Goal: Navigation & Orientation: Find specific page/section

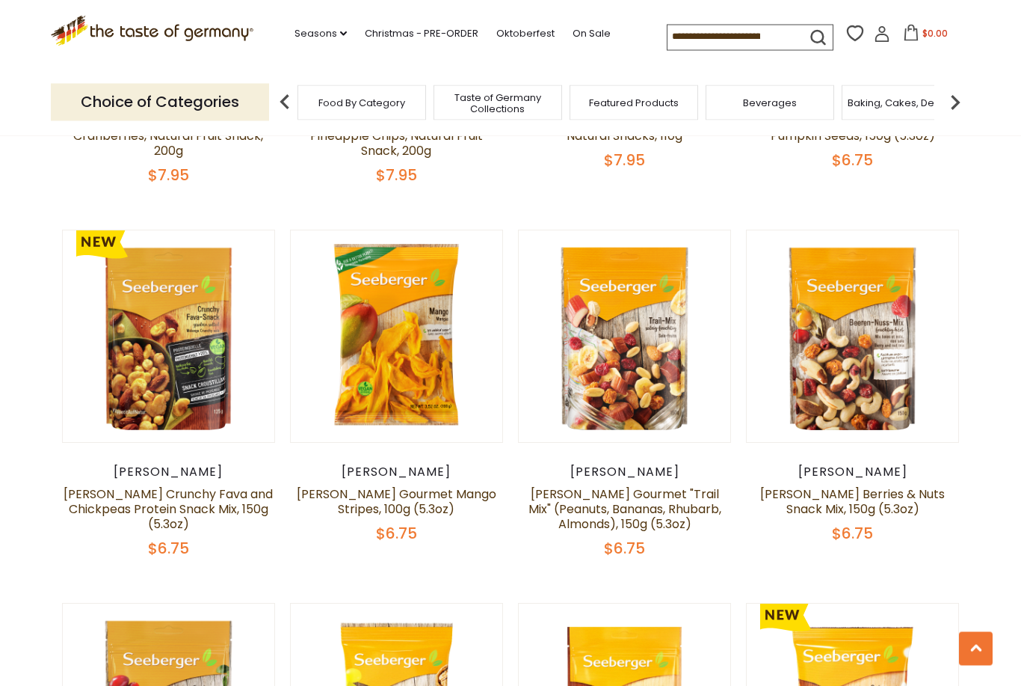
scroll to position [698, 0]
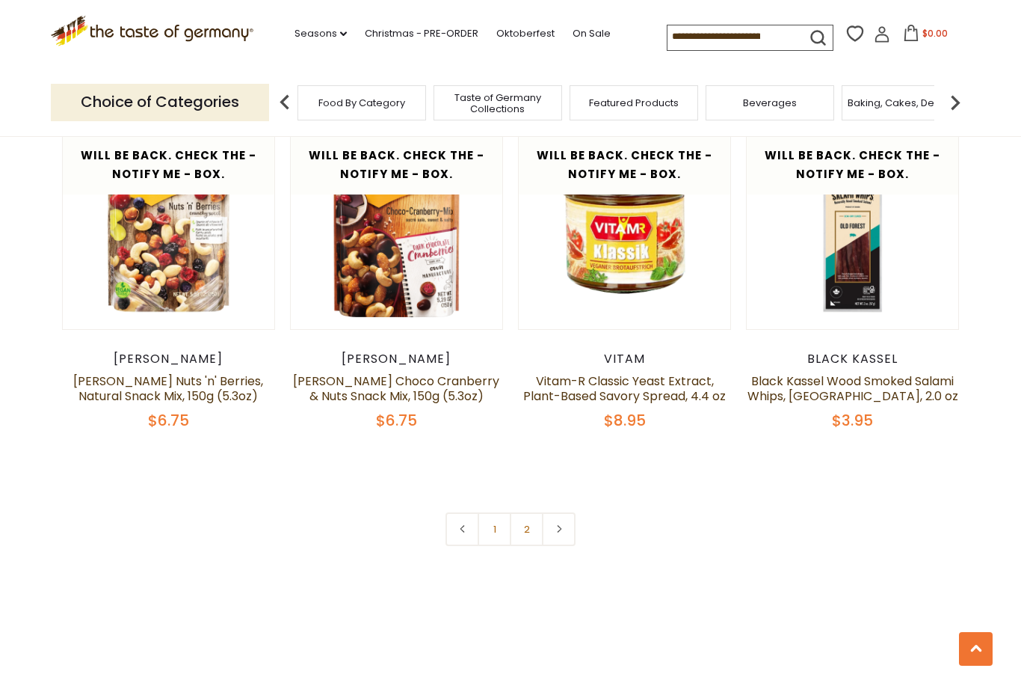
click at [528, 512] on link "2" at bounding box center [527, 529] width 34 height 34
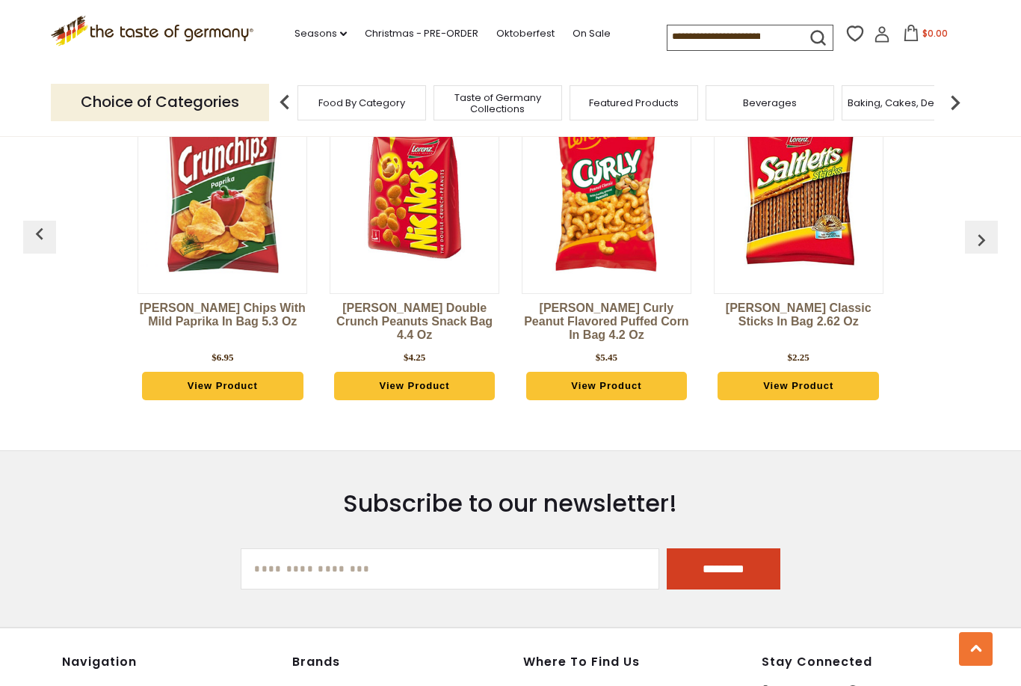
scroll to position [1834, 0]
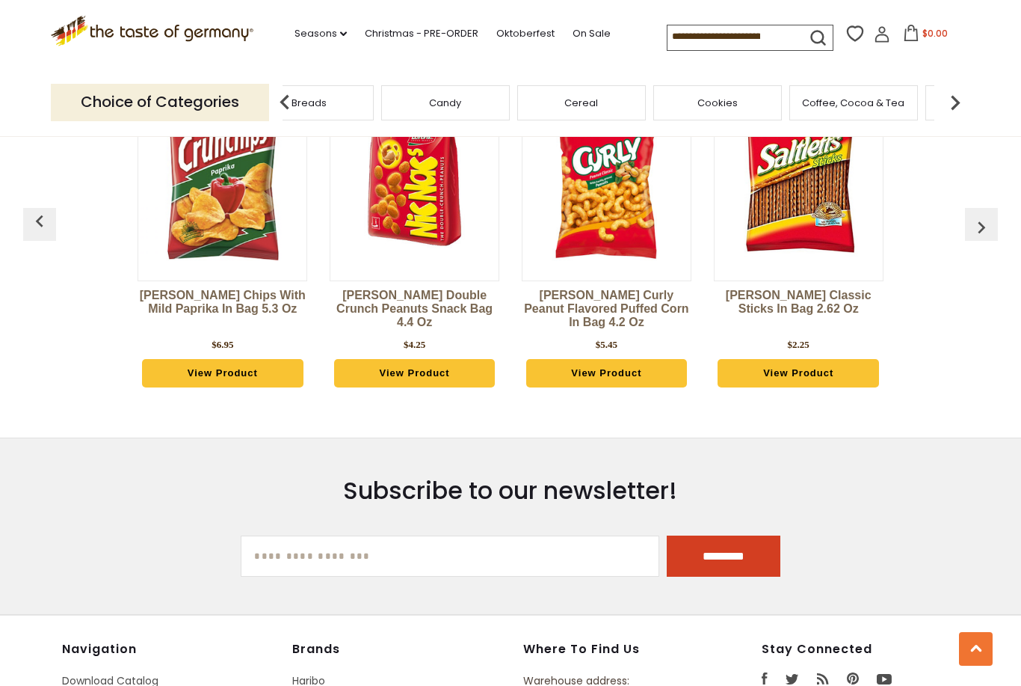
click at [374, 102] on div "Breads" at bounding box center [309, 102] width 129 height 35
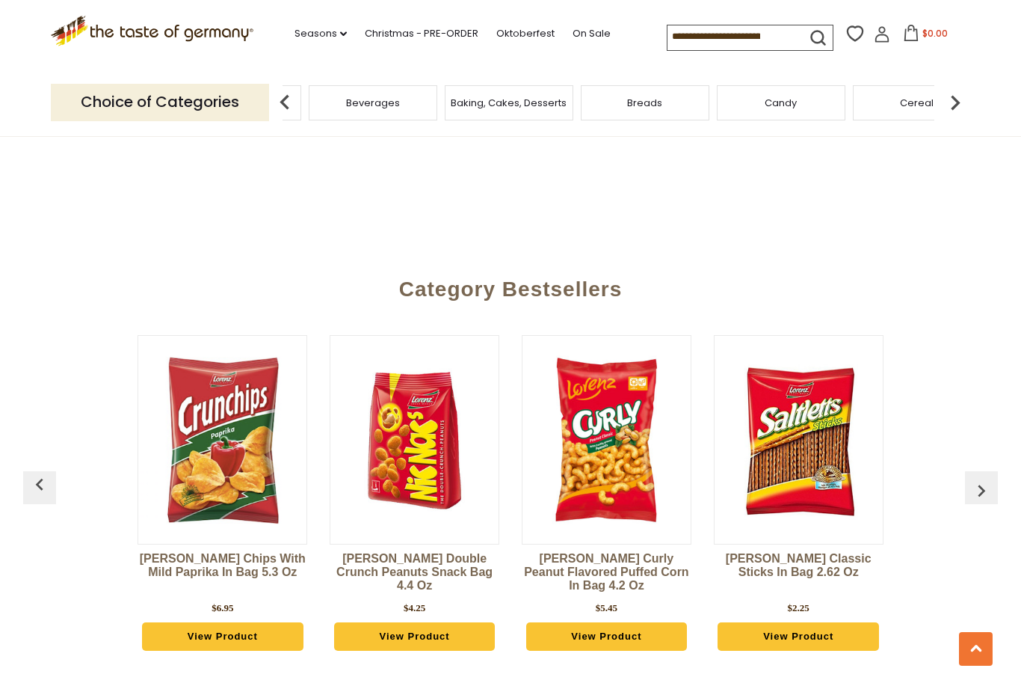
scroll to position [1575, 0]
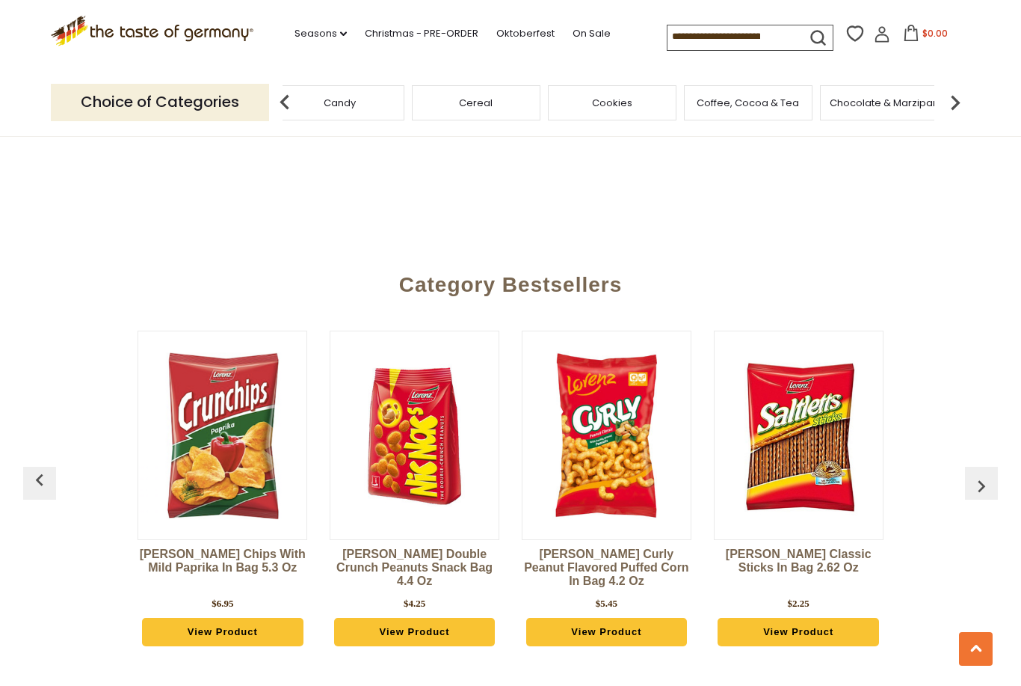
click at [405, 105] on div "Candy" at bounding box center [340, 102] width 129 height 35
click at [520, 106] on div "Breads" at bounding box center [584, 102] width 129 height 35
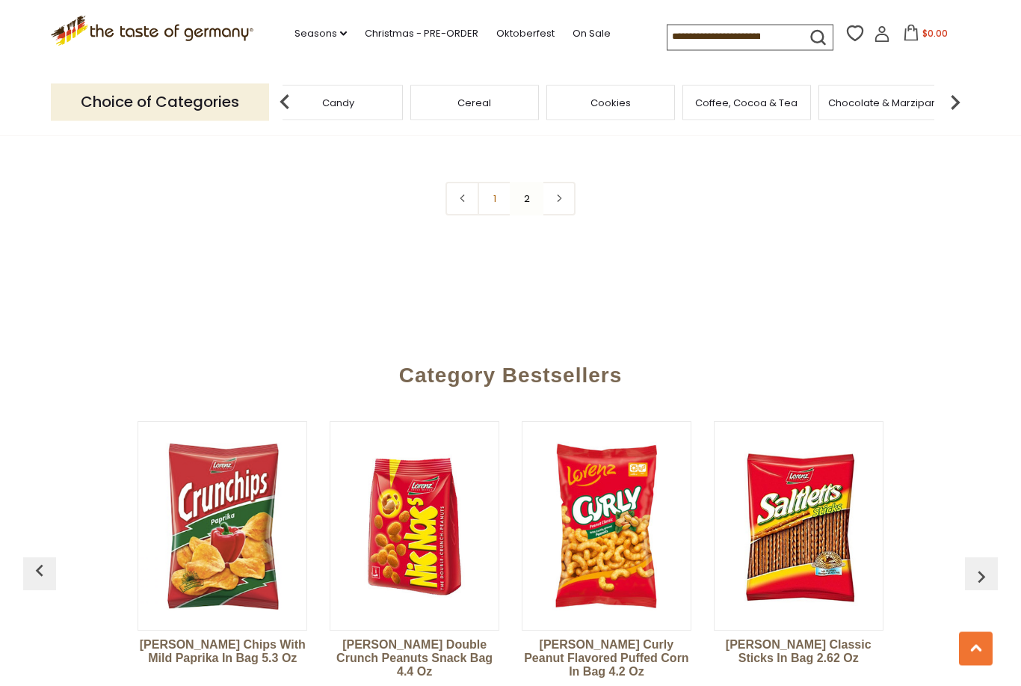
scroll to position [1484, 0]
click at [298, 28] on link "Seasons dropdown_arrow" at bounding box center [321, 33] width 52 height 16
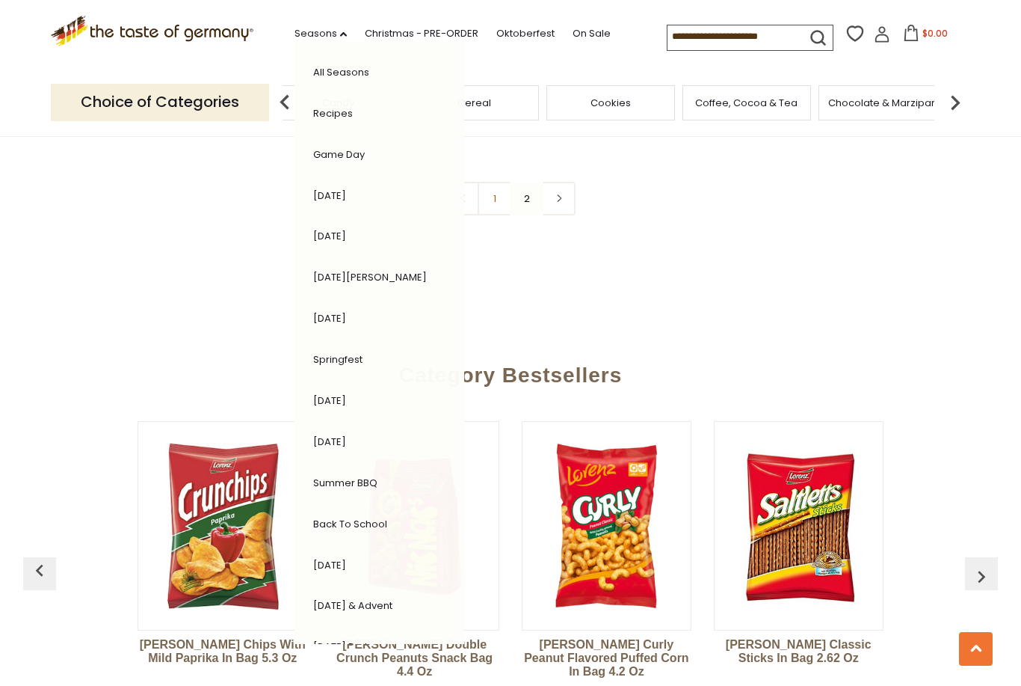
click at [419, 31] on link "Christmas - PRE-ORDER" at bounding box center [422, 33] width 114 height 16
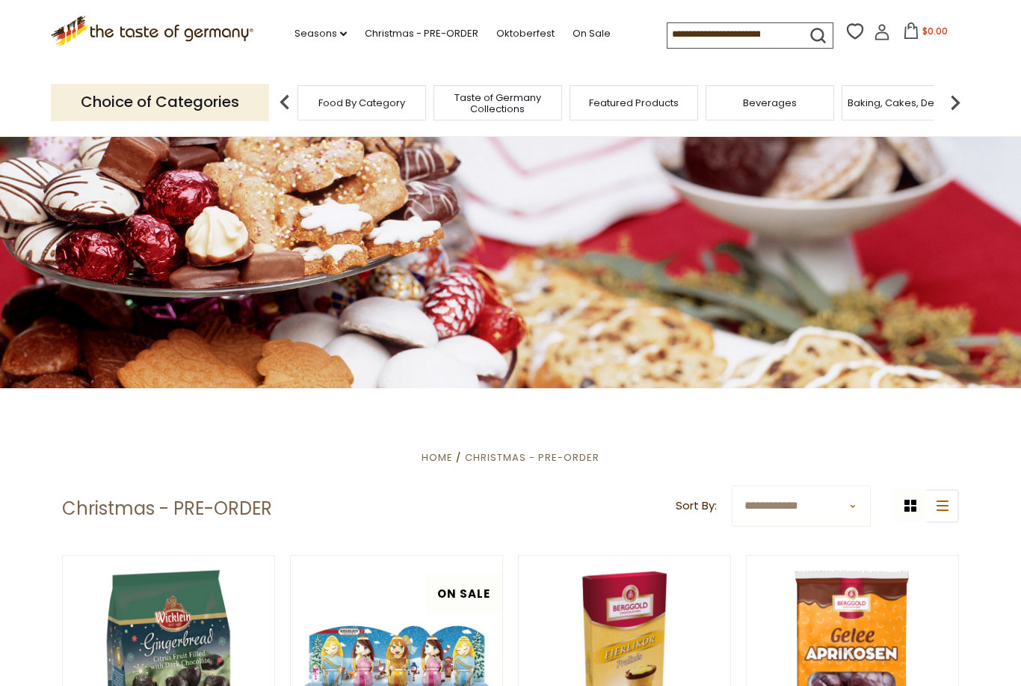
click at [573, 32] on link "On Sale" at bounding box center [592, 33] width 38 height 16
